Goal: Transaction & Acquisition: Purchase product/service

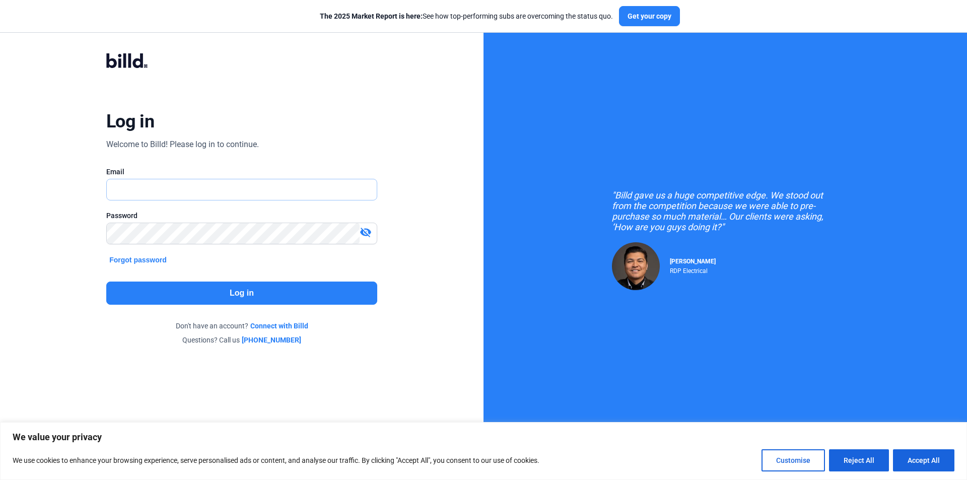
click at [176, 193] on input "text" at bounding box center [236, 189] width 259 height 21
type input "[EMAIL_ADDRESS][DOMAIN_NAME]"
click at [186, 297] on button "Log in" at bounding box center [241, 293] width 271 height 23
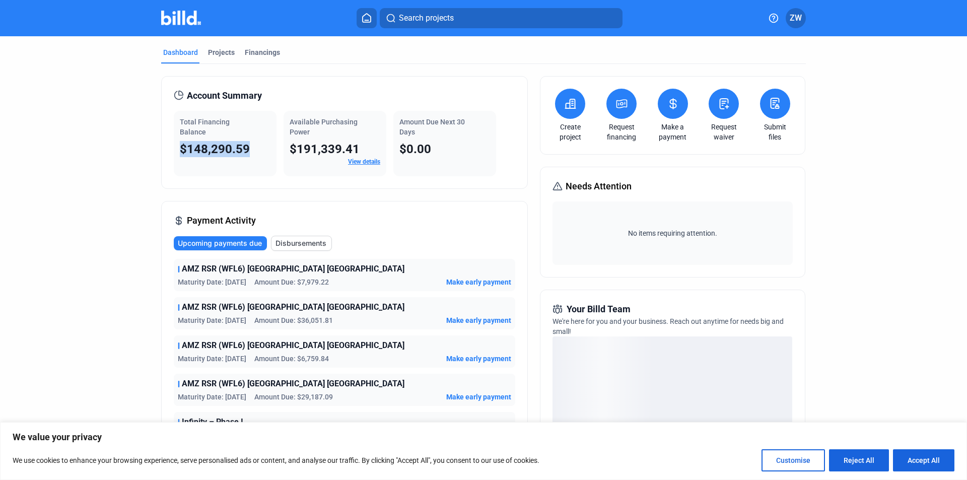
drag, startPoint x: 251, startPoint y: 150, endPoint x: 180, endPoint y: 155, distance: 71.2
click at [180, 155] on div "$148,290.59" at bounding box center [225, 149] width 91 height 16
click at [259, 147] on div "$148,290.59" at bounding box center [225, 149] width 91 height 16
drag, startPoint x: 253, startPoint y: 149, endPoint x: 186, endPoint y: 155, distance: 66.8
click at [186, 155] on div "$148,290.59" at bounding box center [225, 149] width 91 height 16
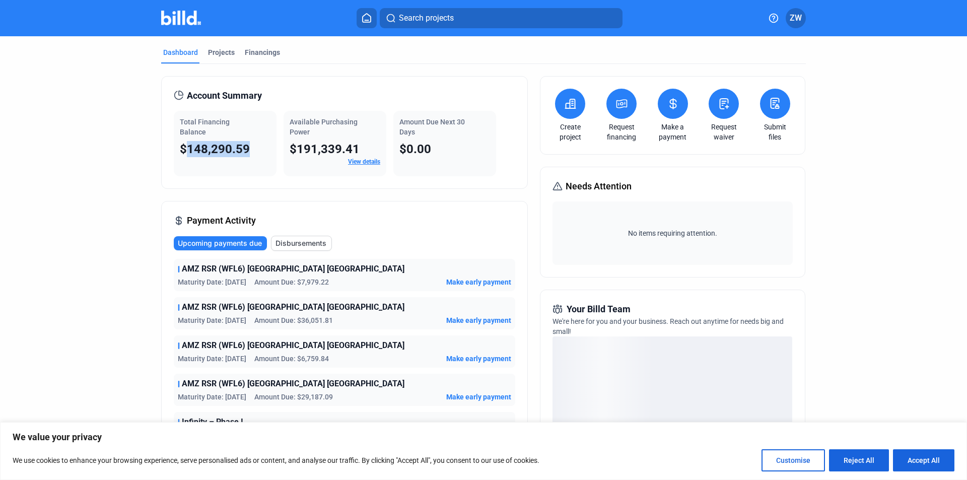
copy span "148,290.59"
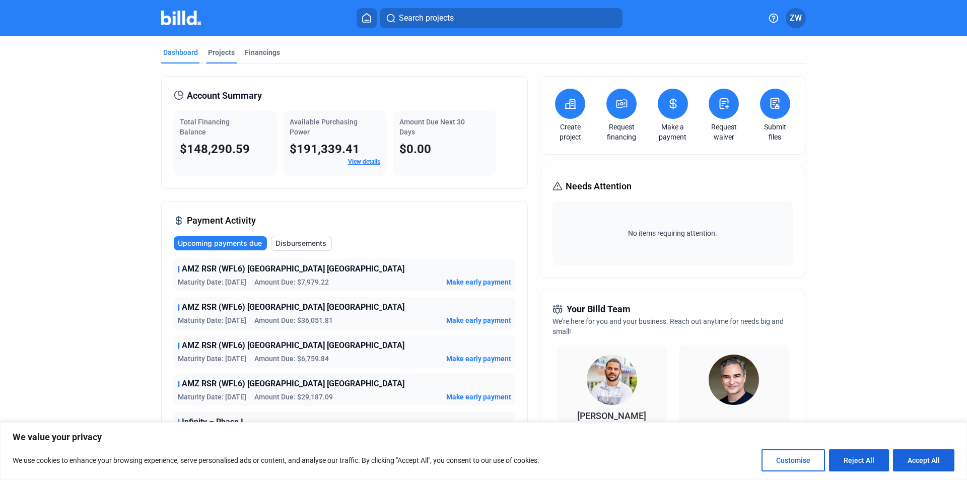
click at [221, 53] on div "Projects" at bounding box center [221, 52] width 27 height 10
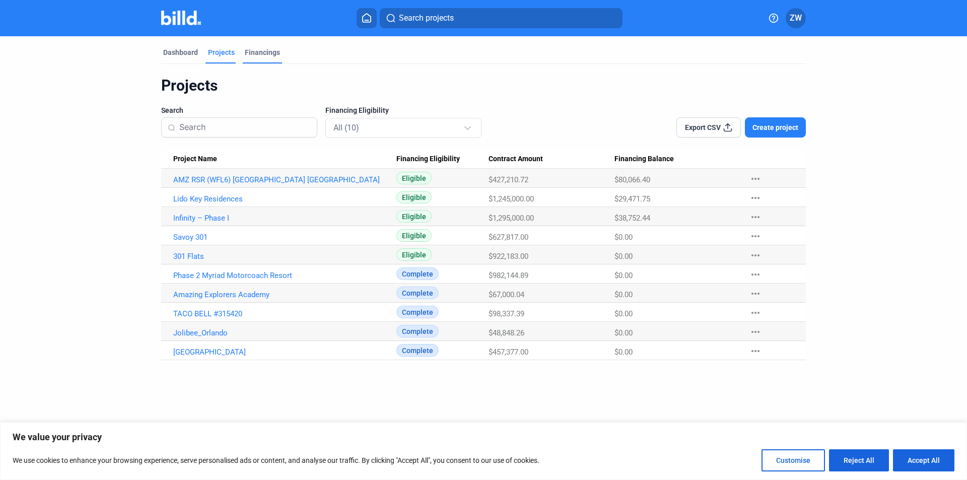
click at [256, 53] on div "Financings" at bounding box center [262, 52] width 35 height 10
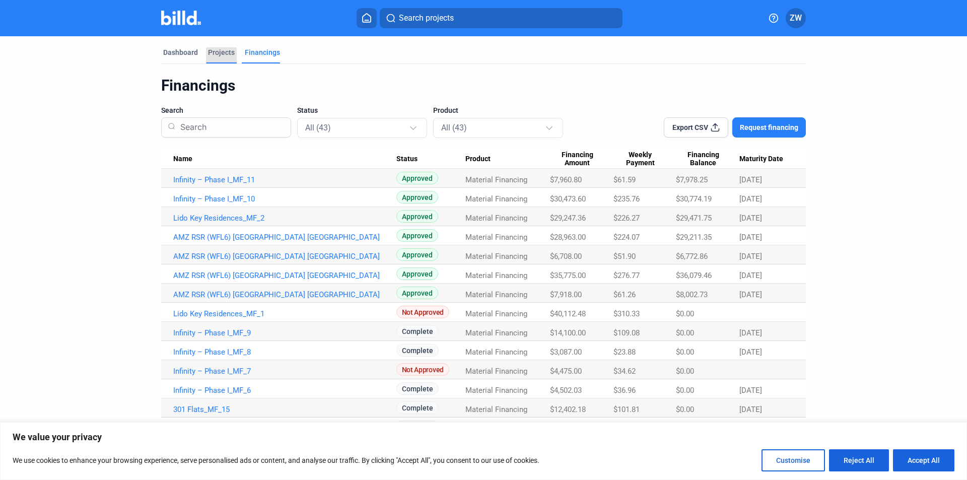
click at [215, 55] on div "Projects" at bounding box center [221, 52] width 27 height 10
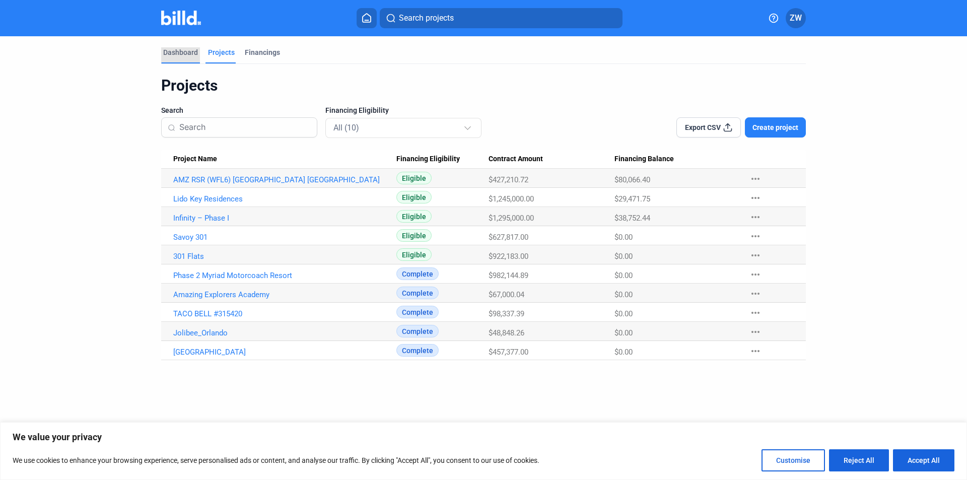
click at [194, 57] on div "Dashboard" at bounding box center [180, 52] width 35 height 10
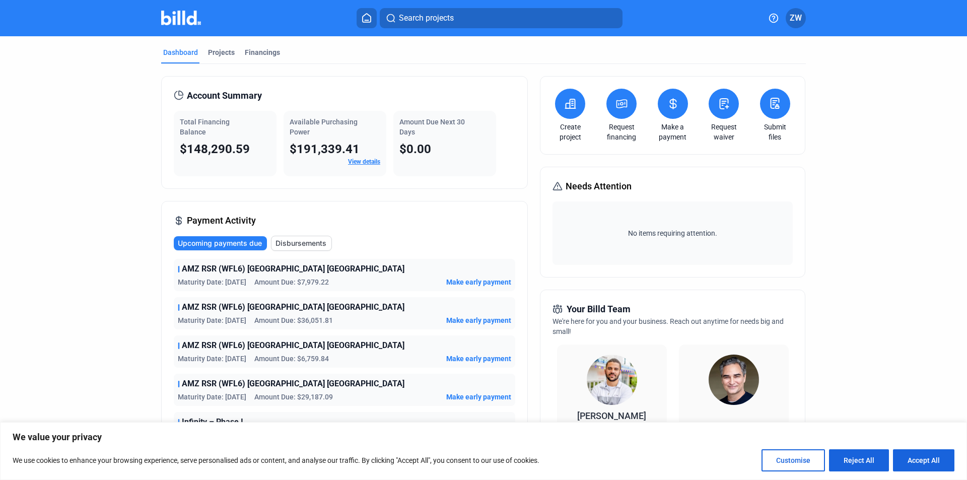
click at [670, 109] on icon at bounding box center [673, 104] width 13 height 12
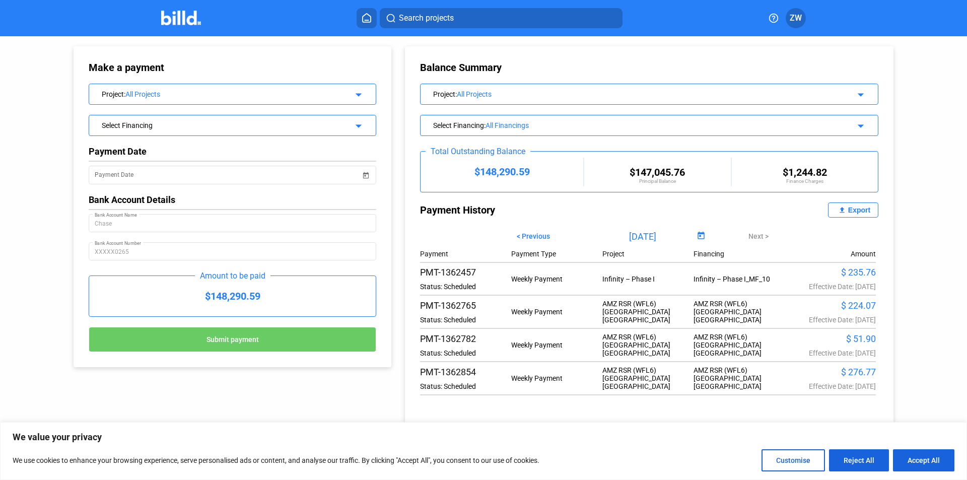
click at [356, 120] on mat-icon "arrow_drop_down" at bounding box center [357, 124] width 12 height 12
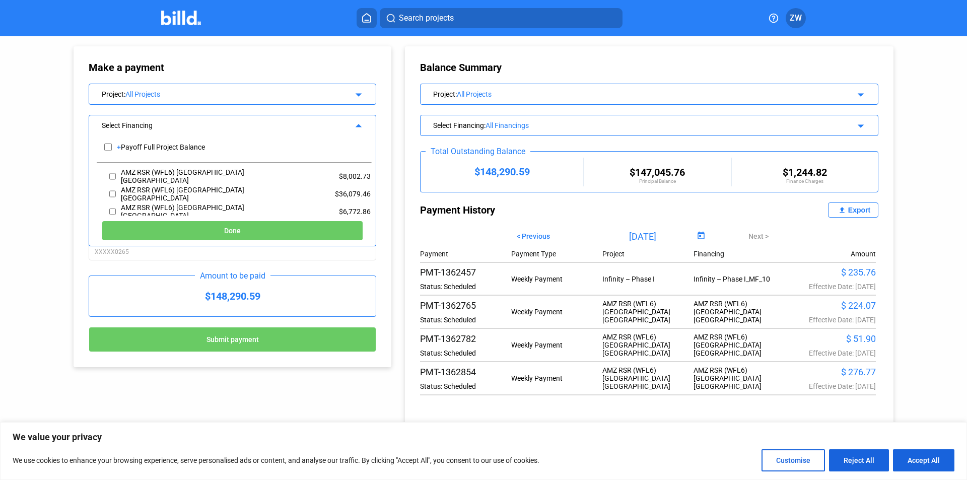
click at [414, 141] on div "Balance Summary Project : All Projects arrow_drop_down Select Financing : All F…" at bounding box center [649, 238] width 489 height 384
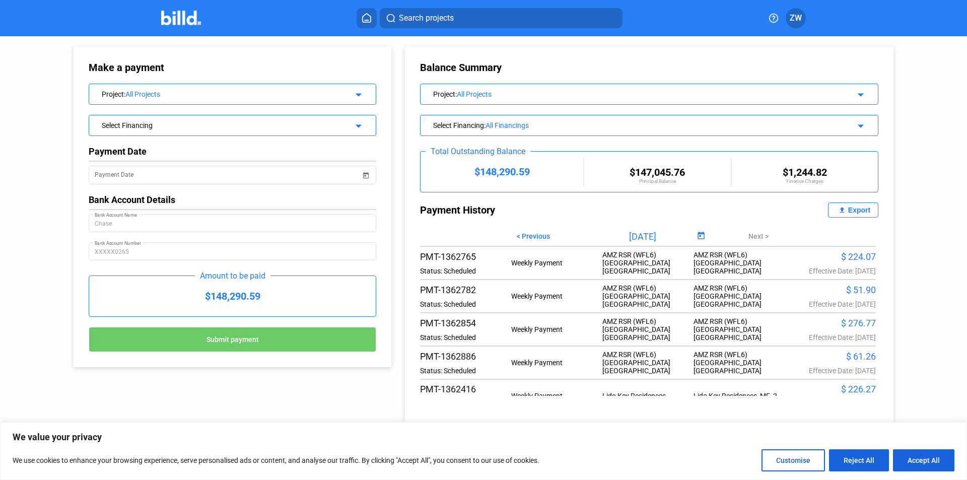
scroll to position [50, 0]
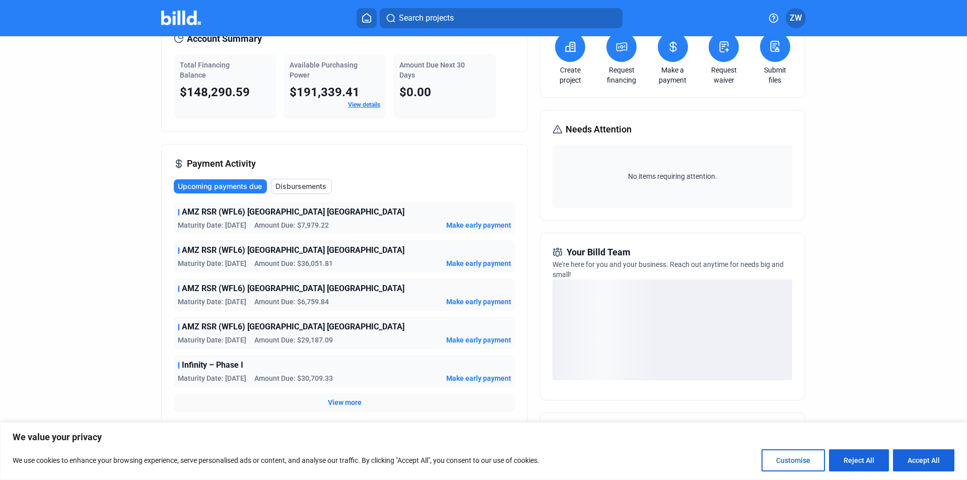
scroll to position [101, 0]
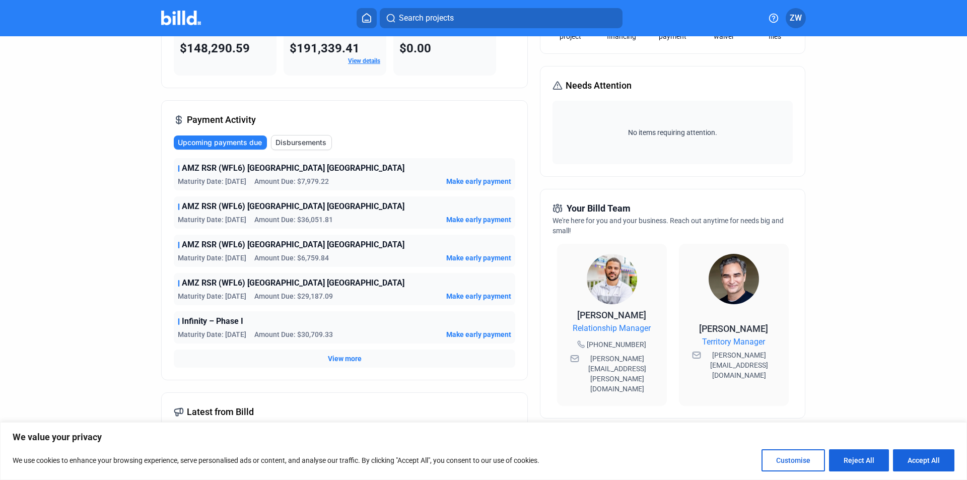
drag, startPoint x: 178, startPoint y: 165, endPoint x: 367, endPoint y: 175, distance: 189.6
click at [367, 175] on div "AMZ RSR (WFL6) [GEOGRAPHIC_DATA] [GEOGRAPHIC_DATA] Maturity Date: [DATE] Amount…" at bounding box center [344, 174] width 341 height 32
click at [72, 253] on dashboard "Dashboard Projects Financings Account Summary Total Financing Balance $148,290.…" at bounding box center [483, 284] width 870 height 697
click at [337, 357] on span "View more" at bounding box center [345, 359] width 34 height 10
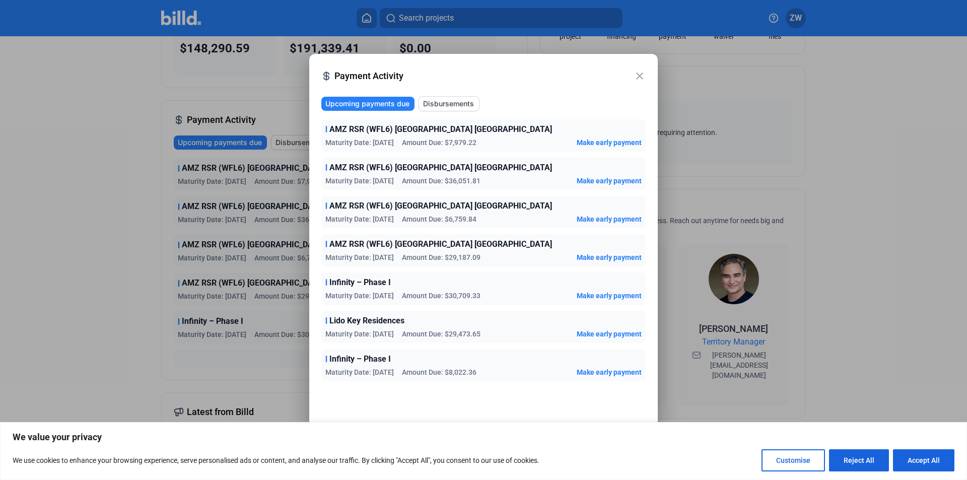
click at [634, 71] on mat-icon "close" at bounding box center [640, 76] width 12 height 12
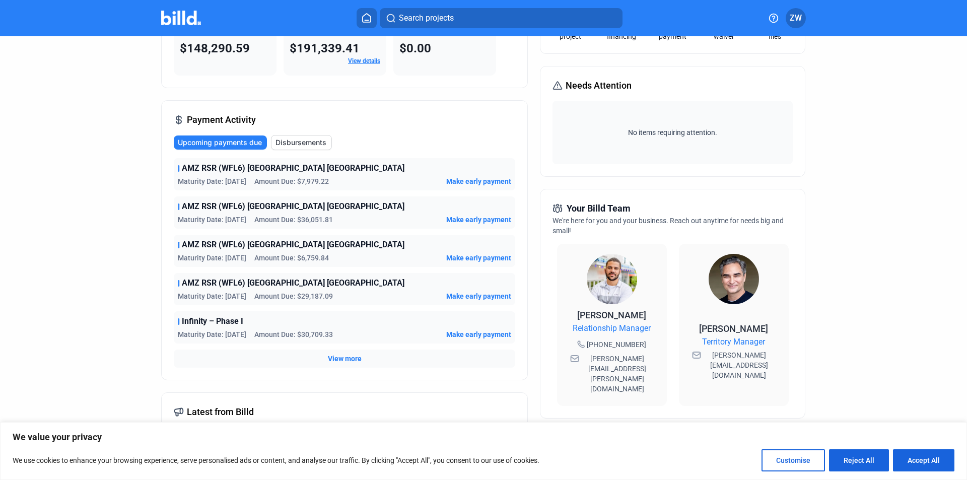
click at [333, 357] on span "View more" at bounding box center [345, 359] width 34 height 10
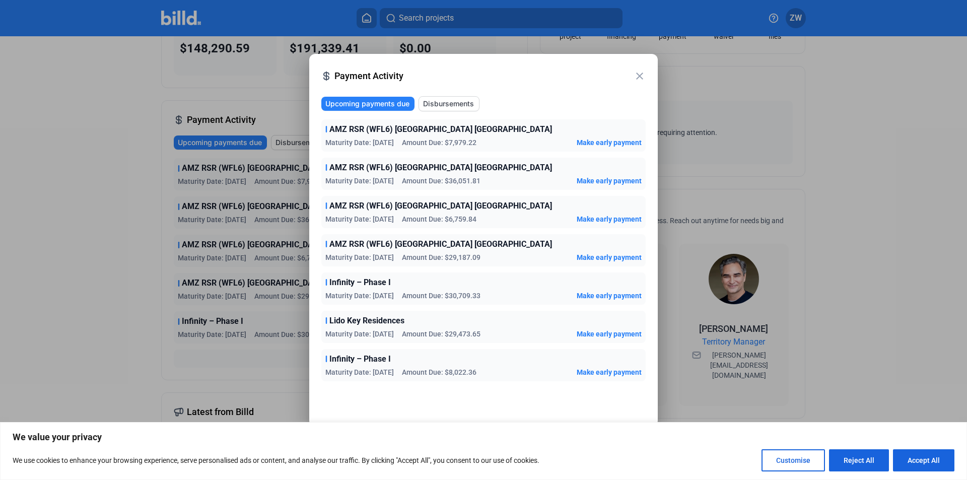
click at [586, 144] on span "Make early payment" at bounding box center [609, 142] width 65 height 10
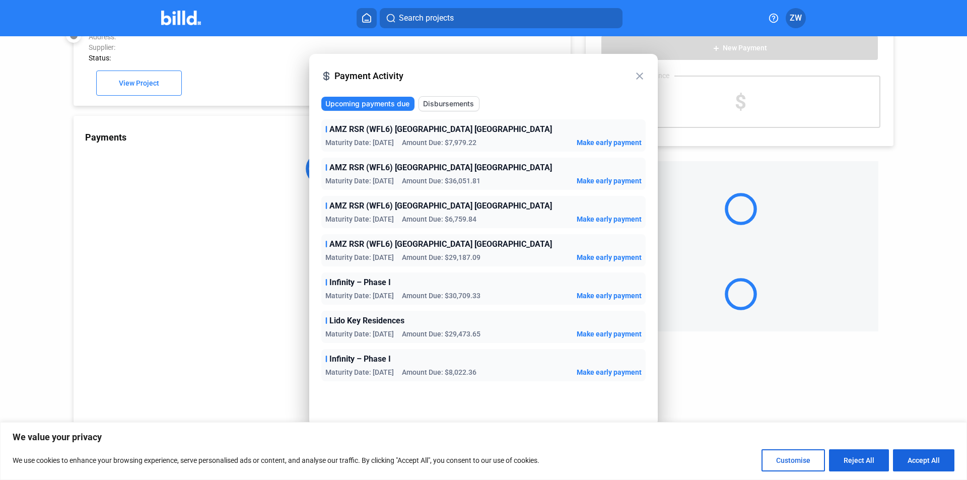
scroll to position [28, 0]
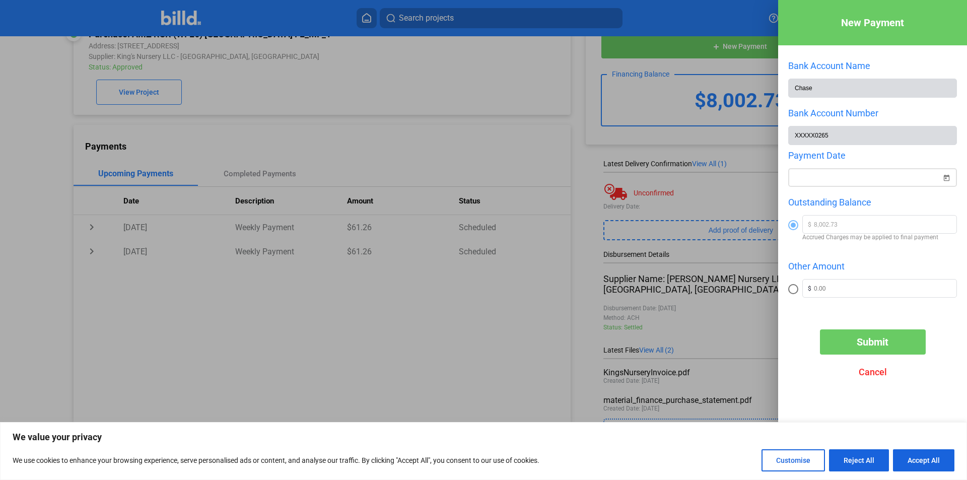
click at [945, 175] on span "Open calendar" at bounding box center [946, 172] width 24 height 24
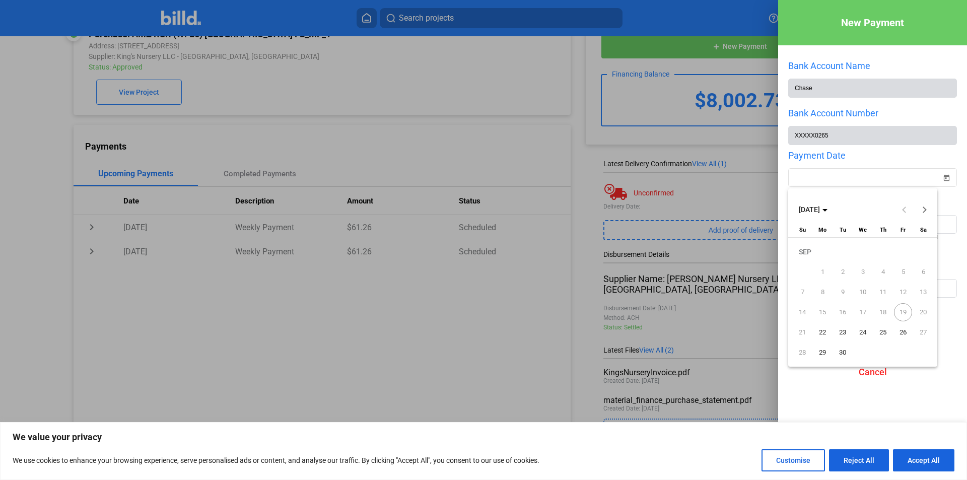
click at [818, 330] on span "22" at bounding box center [822, 332] width 18 height 18
type input "[DATE]"
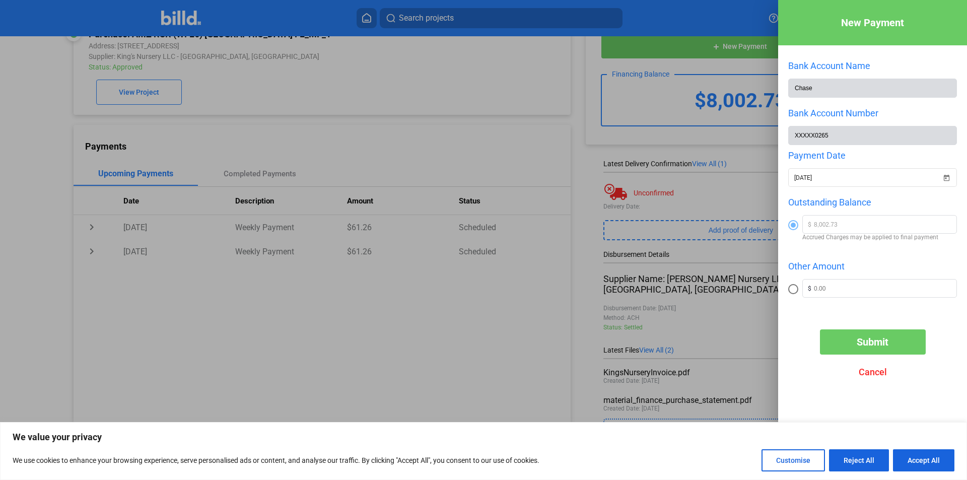
click at [945, 379] on div "Submit Cancel" at bounding box center [872, 356] width 189 height 55
click at [886, 353] on button "Submit" at bounding box center [873, 341] width 106 height 25
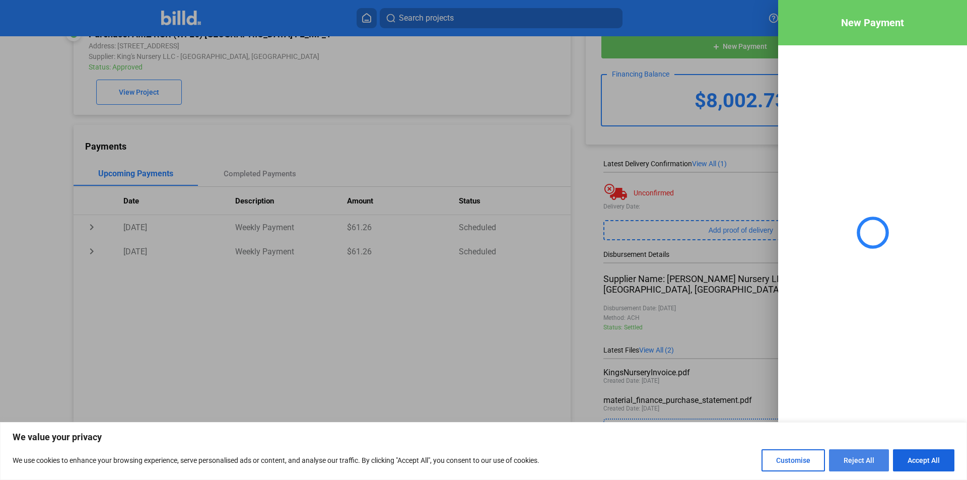
click at [857, 457] on button "Reject All" at bounding box center [859, 460] width 60 height 22
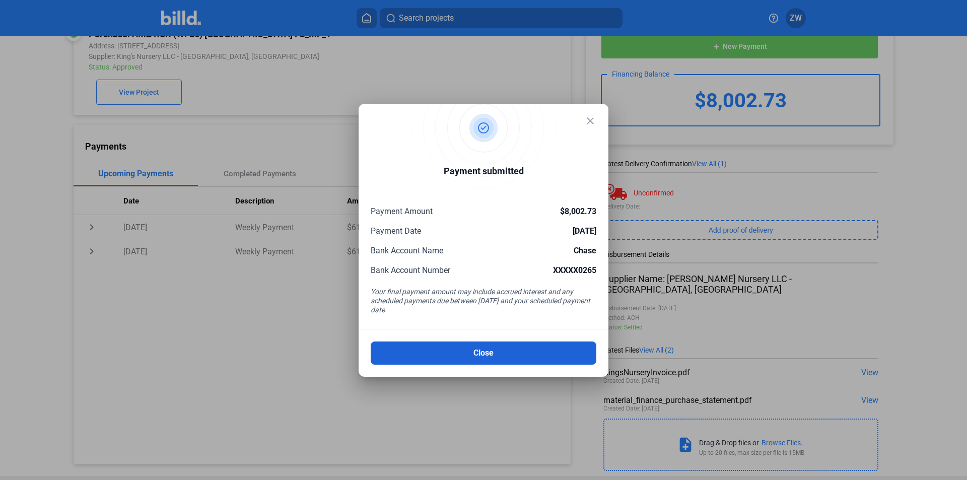
click at [491, 346] on button "Close" at bounding box center [484, 352] width 226 height 23
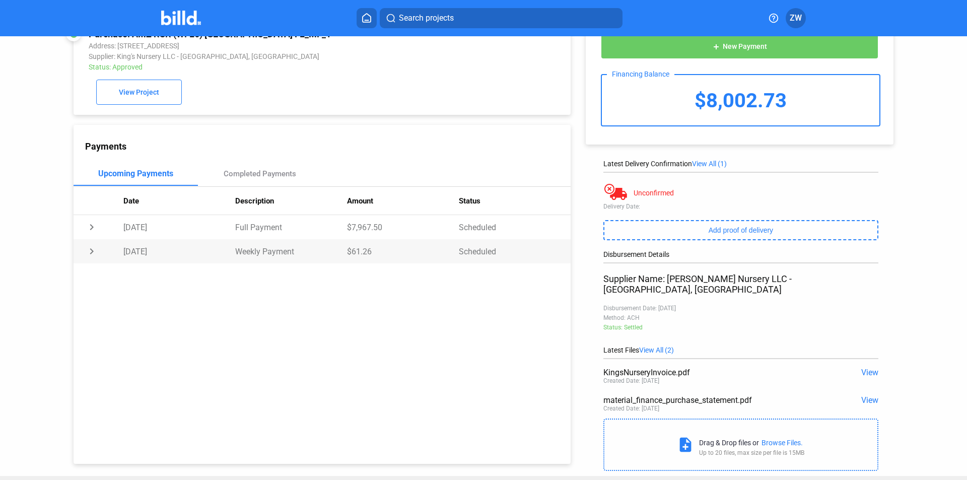
scroll to position [0, 0]
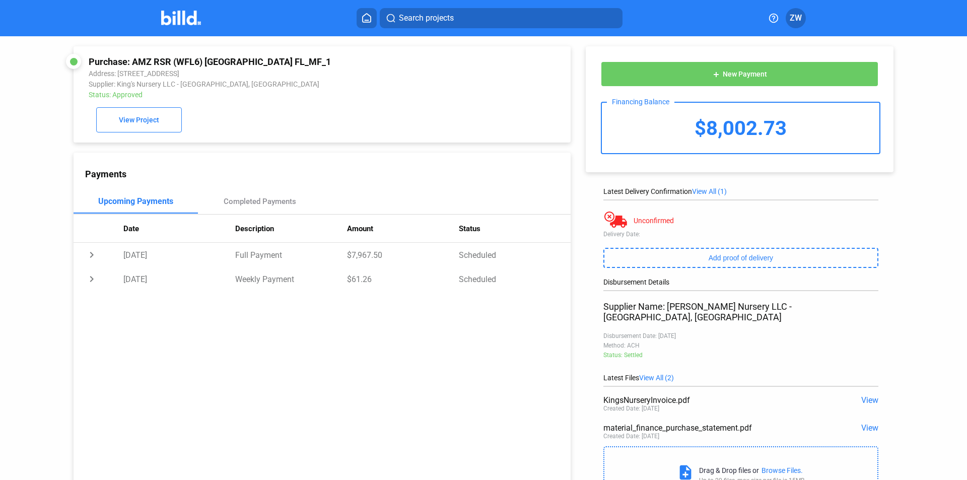
click at [192, 23] on img at bounding box center [181, 18] width 40 height 15
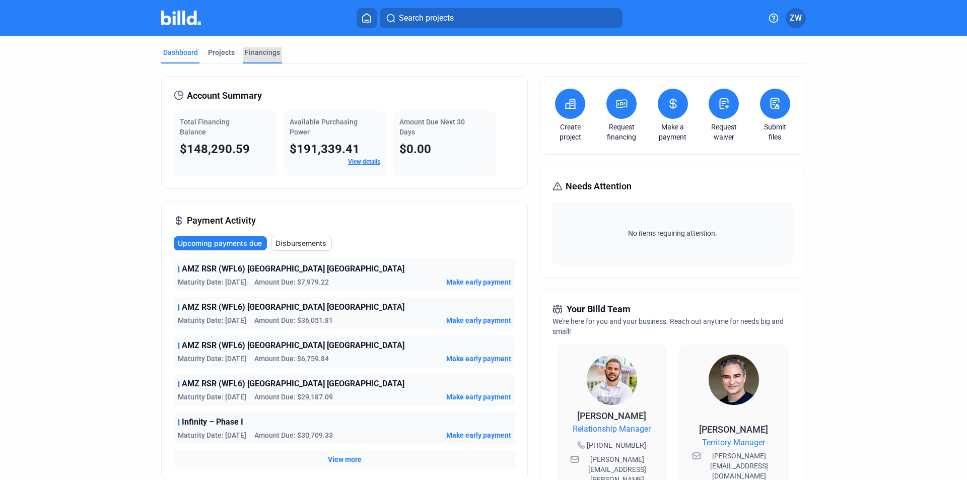
click at [258, 53] on div "Financings" at bounding box center [262, 52] width 35 height 10
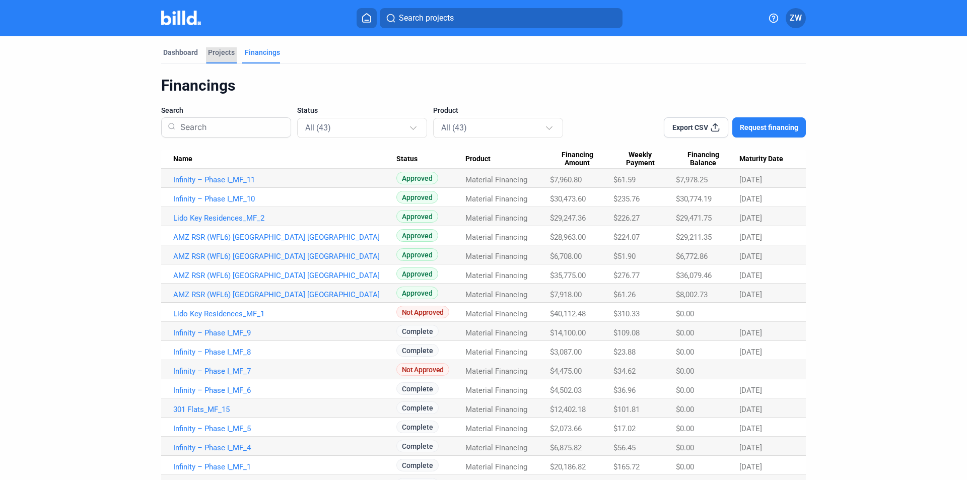
click at [221, 54] on div "Projects" at bounding box center [221, 52] width 27 height 10
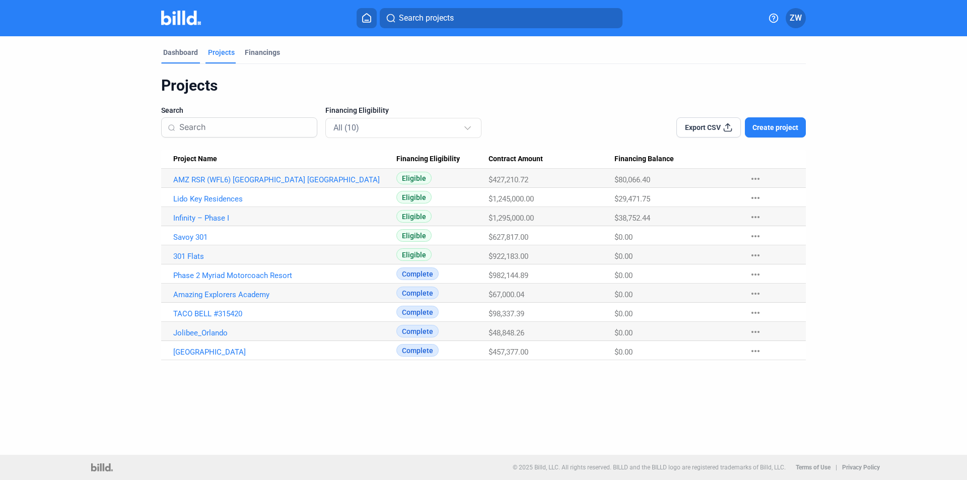
click at [175, 56] on div "Dashboard" at bounding box center [180, 52] width 35 height 10
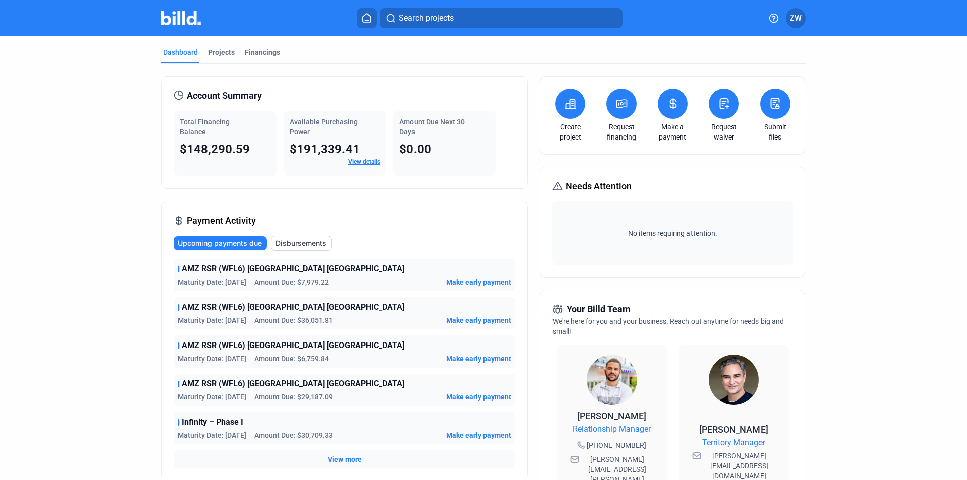
click at [476, 319] on span "Make early payment" at bounding box center [478, 320] width 65 height 10
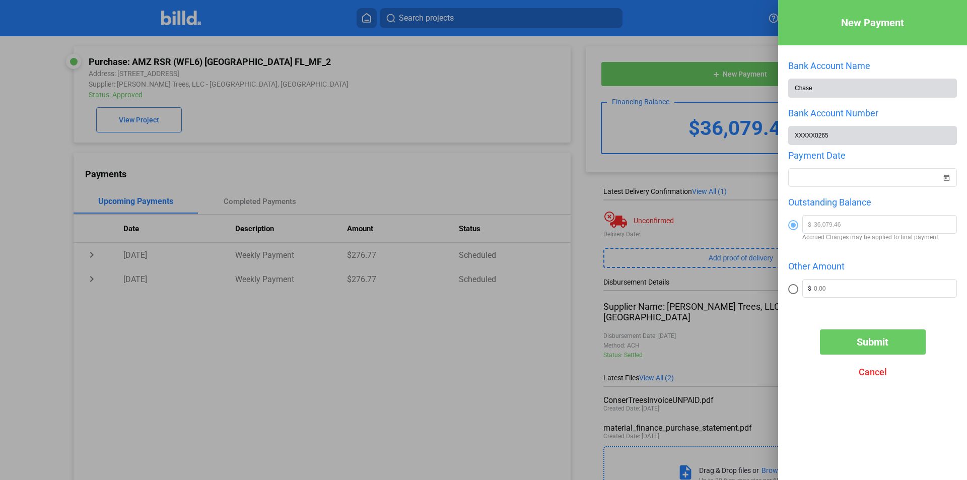
click at [796, 292] on span at bounding box center [793, 289] width 10 height 10
click at [796, 292] on input "radio" at bounding box center [793, 289] width 10 height 10
radio input "true"
click at [856, 291] on input "text" at bounding box center [885, 287] width 143 height 15
type input "11,997.27"
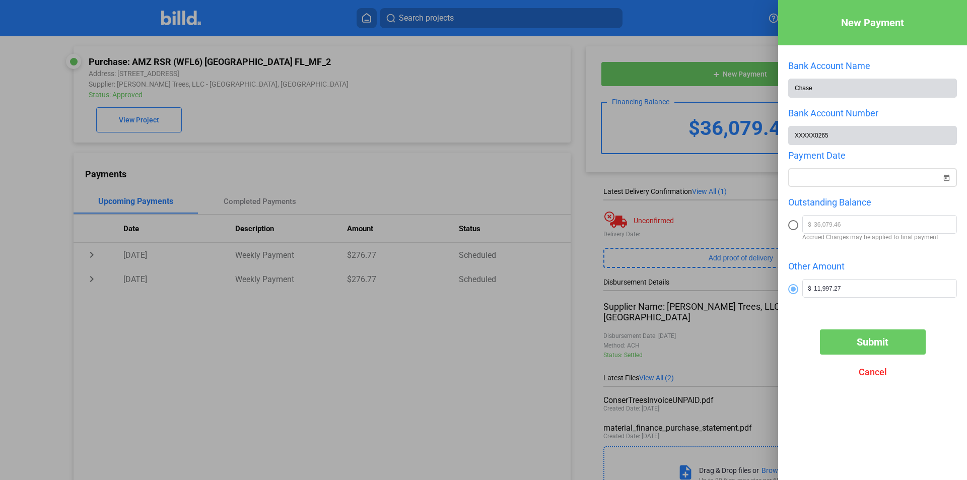
click at [949, 177] on span "Open calendar" at bounding box center [946, 172] width 24 height 24
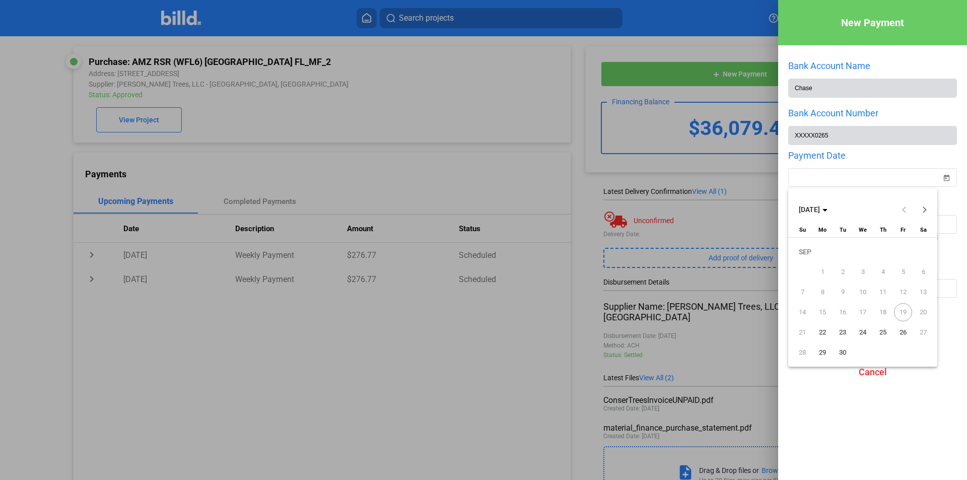
click at [827, 329] on span "22" at bounding box center [822, 332] width 18 height 18
type input "[DATE]"
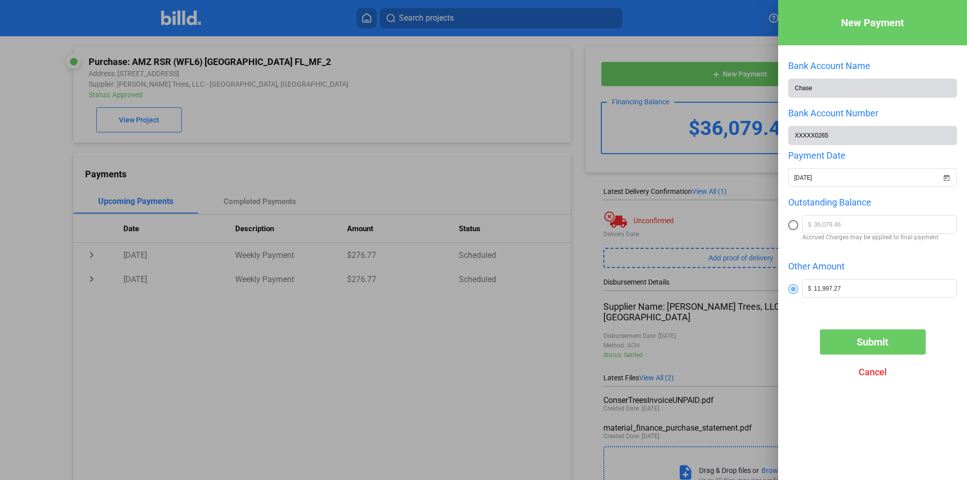
click at [808, 342] on div "Submit Cancel" at bounding box center [872, 356] width 189 height 55
click at [837, 348] on button "Submit" at bounding box center [873, 341] width 106 height 25
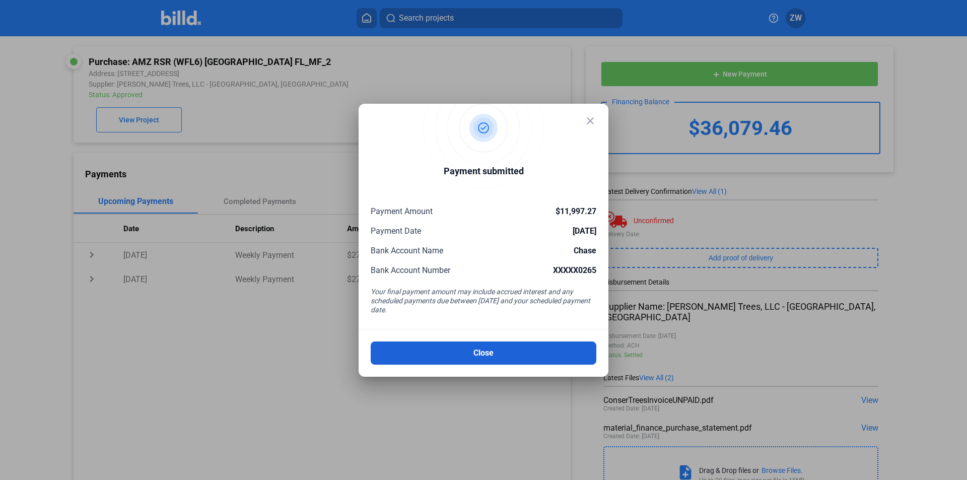
click at [502, 350] on button "Close" at bounding box center [484, 352] width 226 height 23
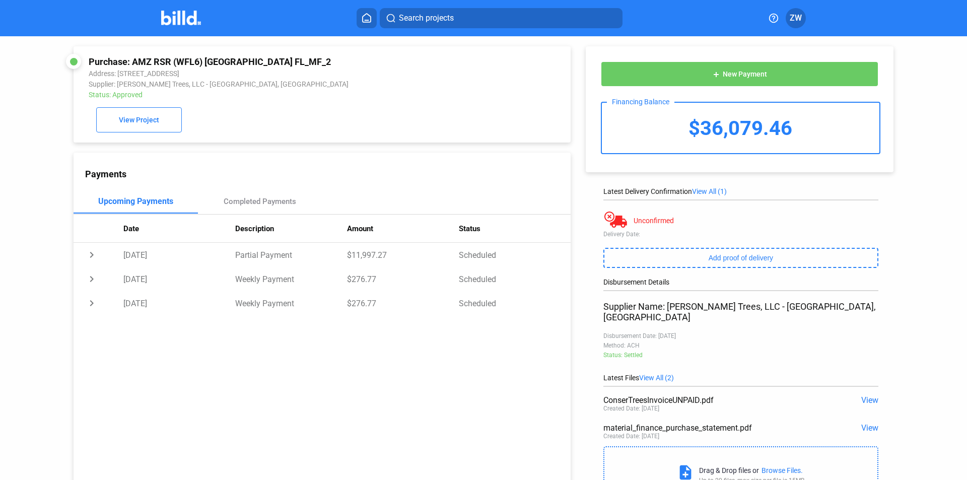
click at [172, 15] on img at bounding box center [181, 18] width 40 height 15
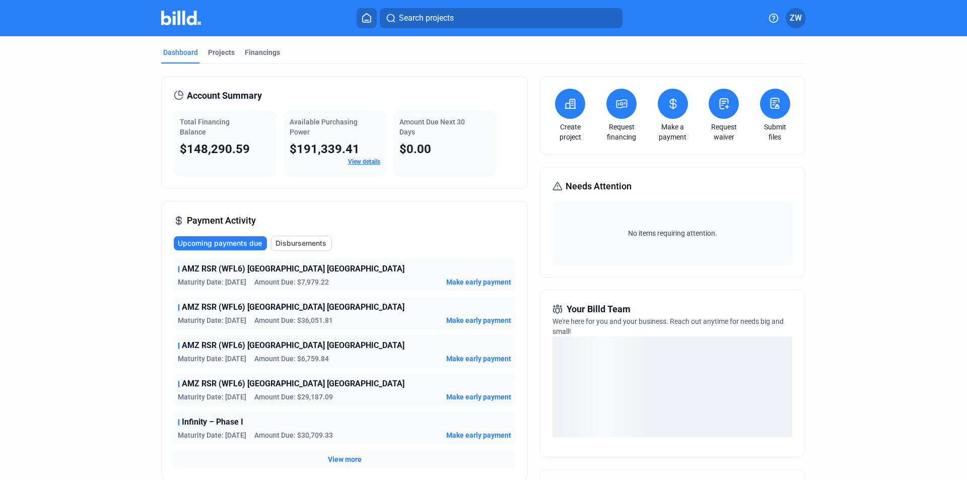
click at [672, 106] on icon at bounding box center [673, 104] width 13 height 12
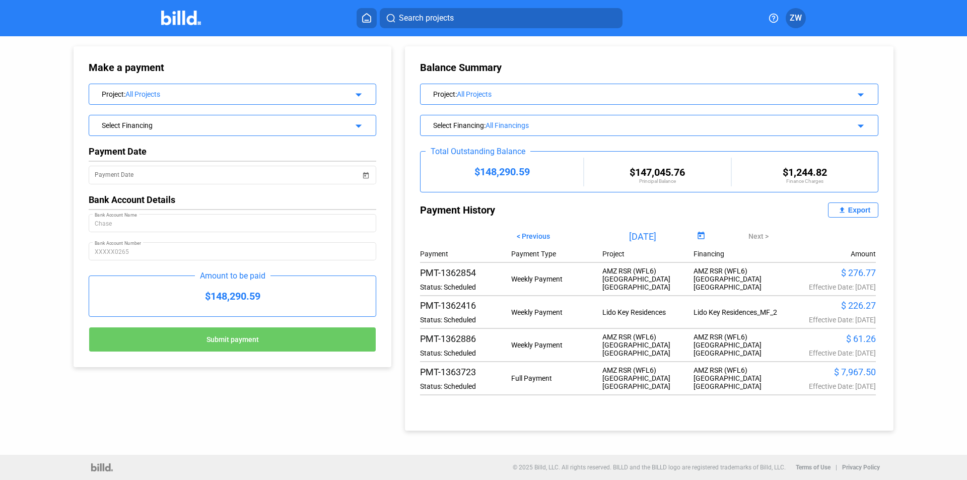
click at [275, 120] on div "Select Financing" at bounding box center [219, 124] width 235 height 10
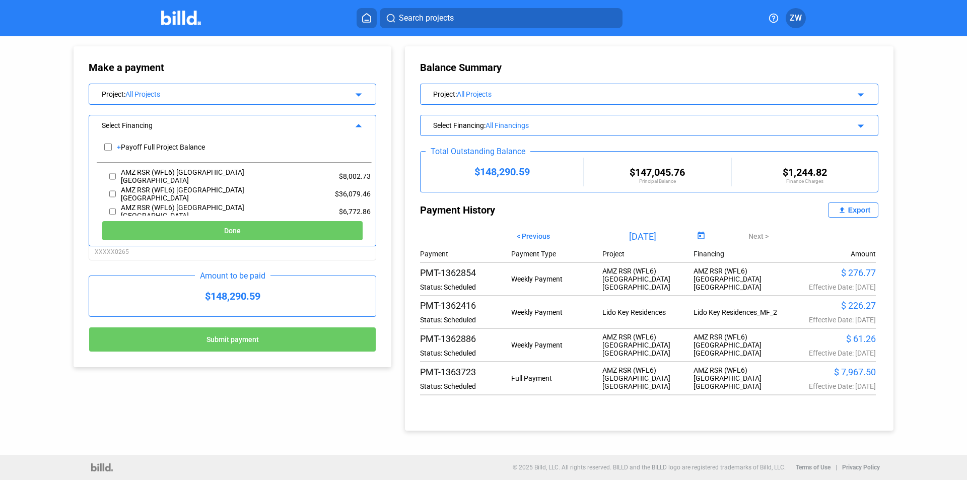
click at [397, 127] on div "Balance Summary Project : All Projects arrow_drop_down Select Financing : All F…" at bounding box center [657, 233] width 522 height 394
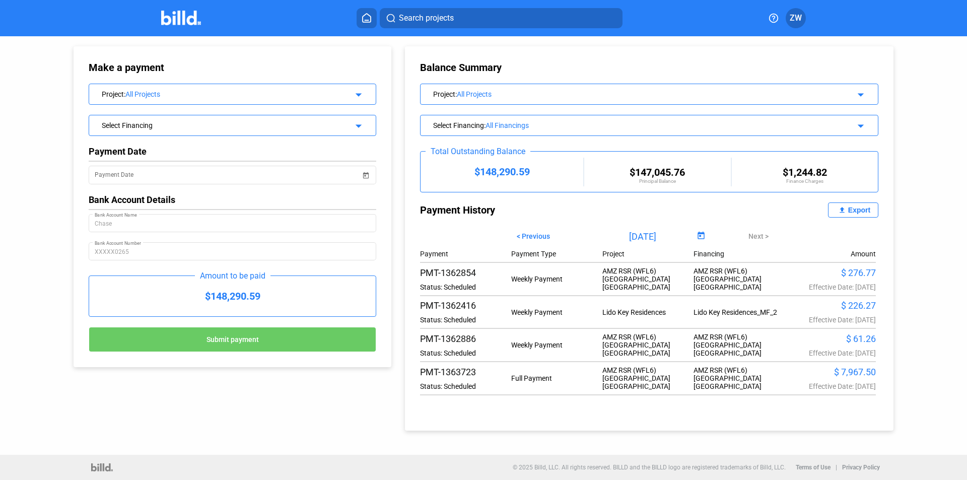
click at [569, 125] on div "All Financings" at bounding box center [653, 125] width 336 height 8
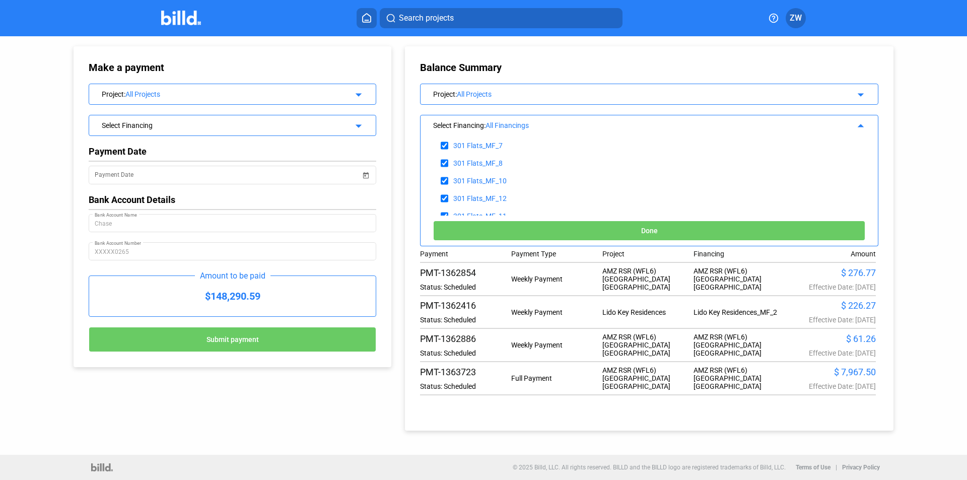
scroll to position [403, 0]
click at [523, 124] on div "All Financings" at bounding box center [653, 125] width 336 height 8
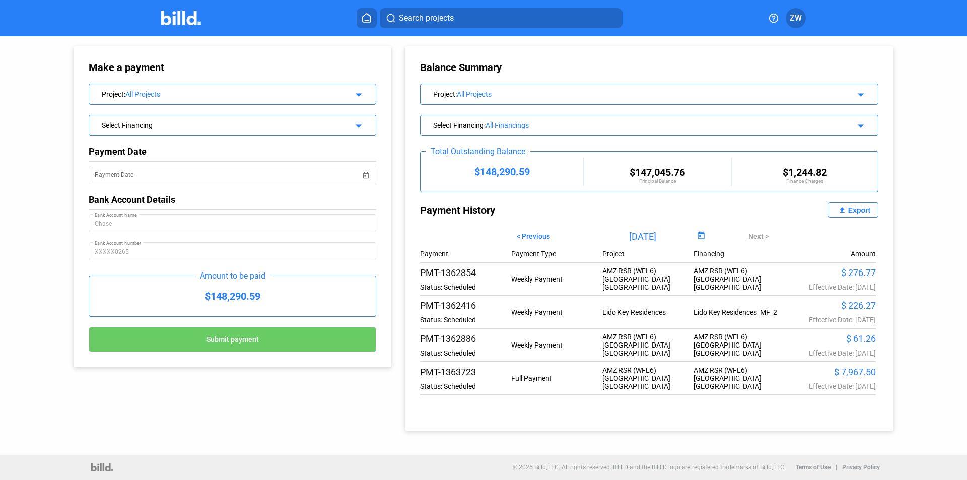
click at [517, 93] on div "All Projects" at bounding box center [639, 94] width 365 height 8
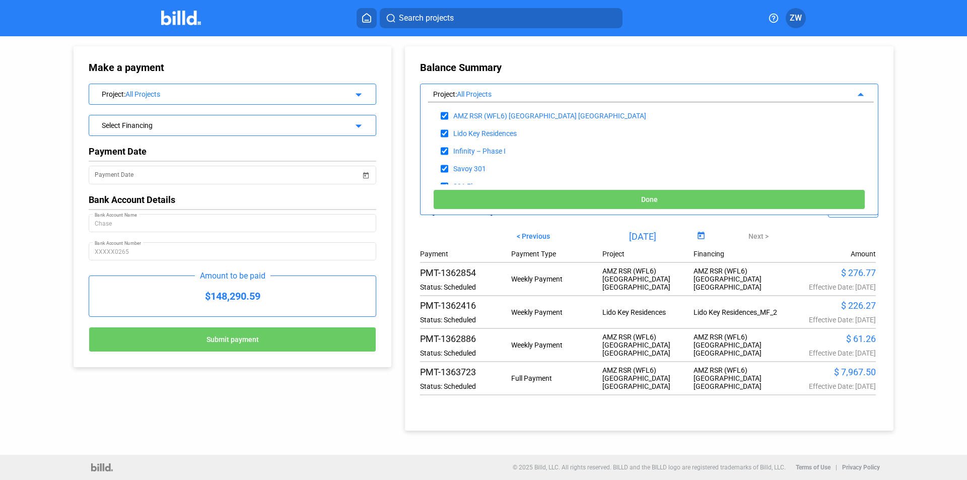
scroll to position [130, 0]
click at [494, 95] on div "All Projects" at bounding box center [639, 94] width 365 height 8
